Goal: Find contact information: Find contact information

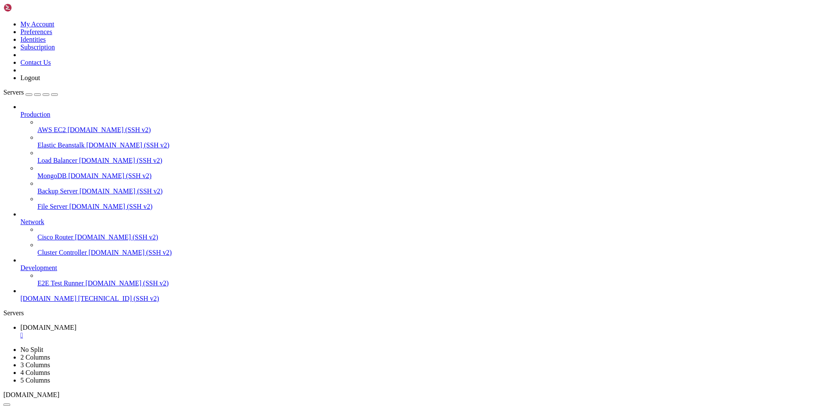
scroll to position [1093, 0]
